Goal: Find specific page/section: Find specific page/section

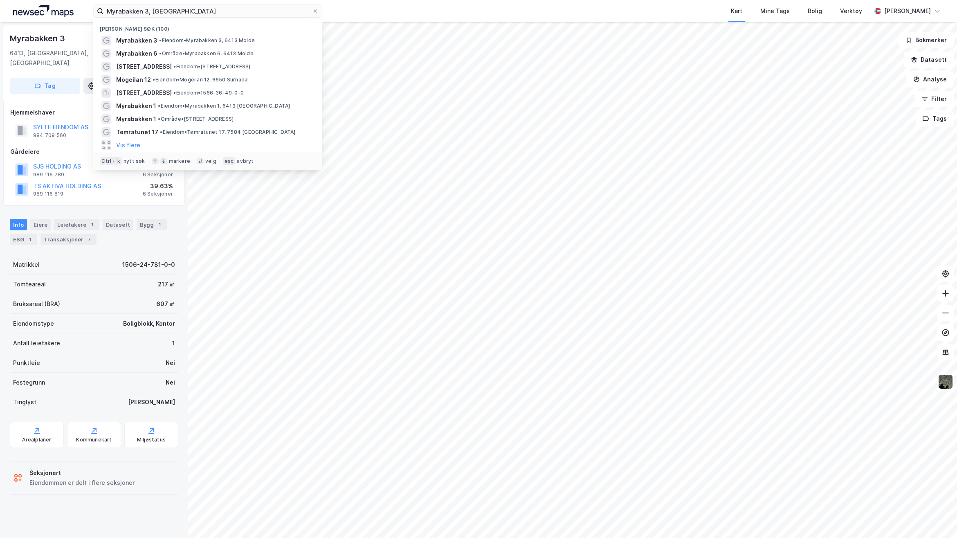
click at [29, 7] on div "Myrabakken 3, Molde Nylige søk (100) Myrabakken 3 • Eiendom • [STREET_ADDRESS] …" at bounding box center [478, 11] width 957 height 22
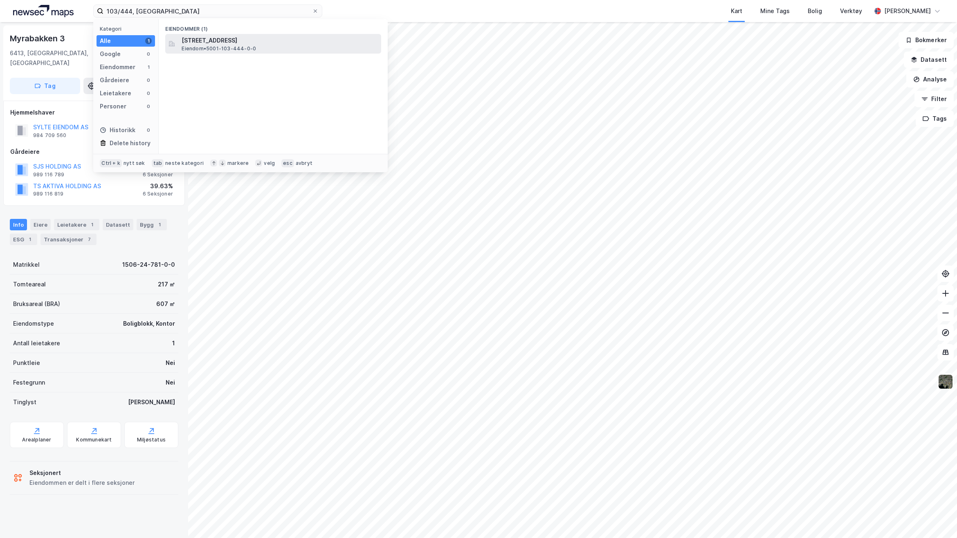
click at [254, 44] on span "[STREET_ADDRESS]" at bounding box center [279, 41] width 196 height 10
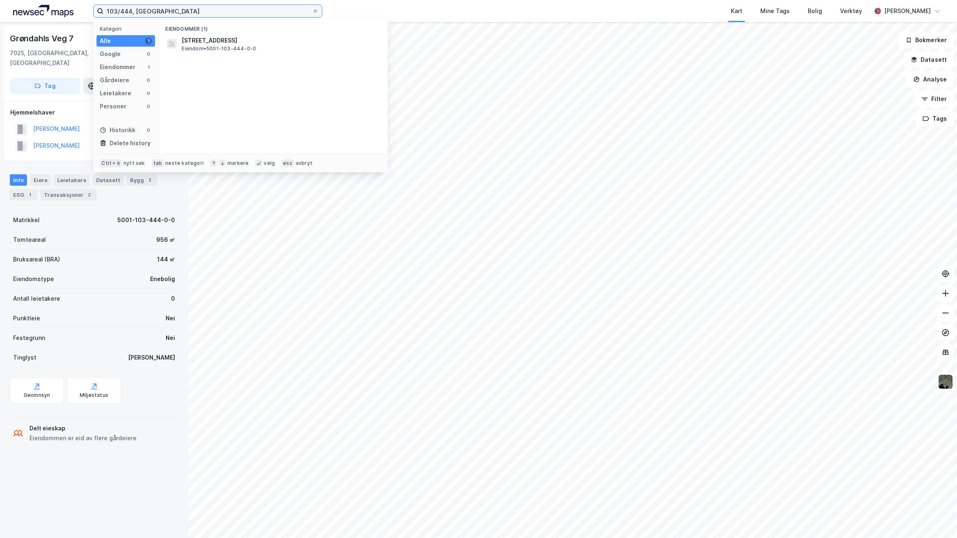
drag, startPoint x: 117, startPoint y: 9, endPoint x: 70, endPoint y: 15, distance: 46.9
click at [77, 15] on div "103/444, [GEOGRAPHIC_DATA] Kategori Alle 1 Google 0 Eiendommer 1 Gårdeiere 0 Le…" at bounding box center [478, 11] width 957 height 22
type input "97/444, [GEOGRAPHIC_DATA]"
click at [234, 46] on span "Eiendom • 5001-97-444-0-0" at bounding box center [217, 48] width 72 height 7
